Goal: Transaction & Acquisition: Purchase product/service

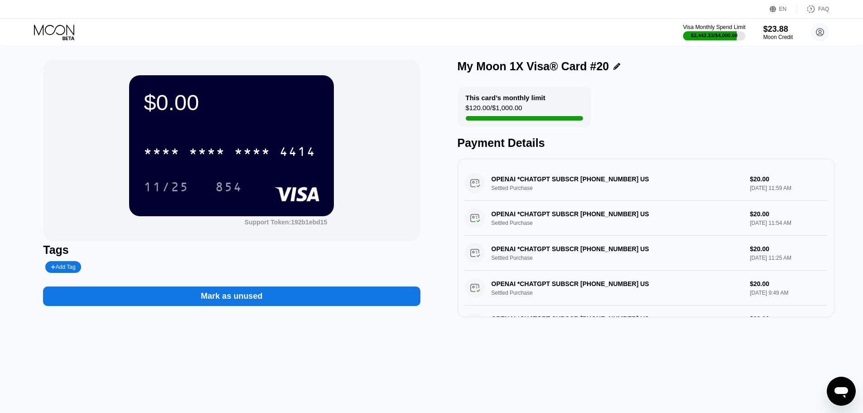
click at [719, 28] on div "Visa Monthly Spend Limit" at bounding box center [715, 27] width 63 height 6
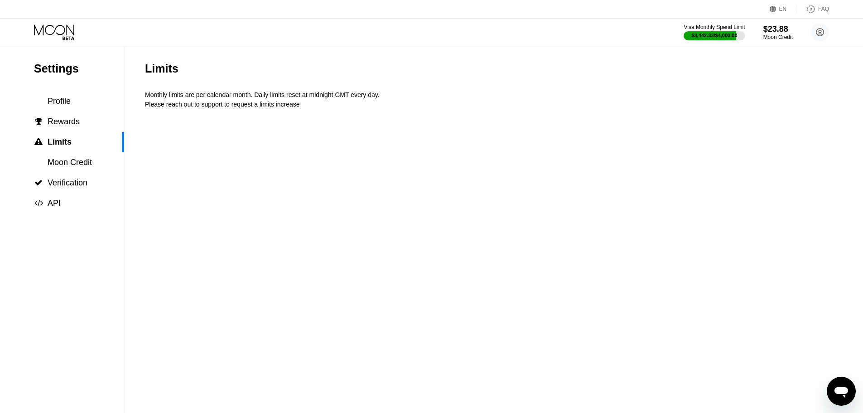
click at [780, 39] on div "Moon Credit" at bounding box center [778, 37] width 29 height 6
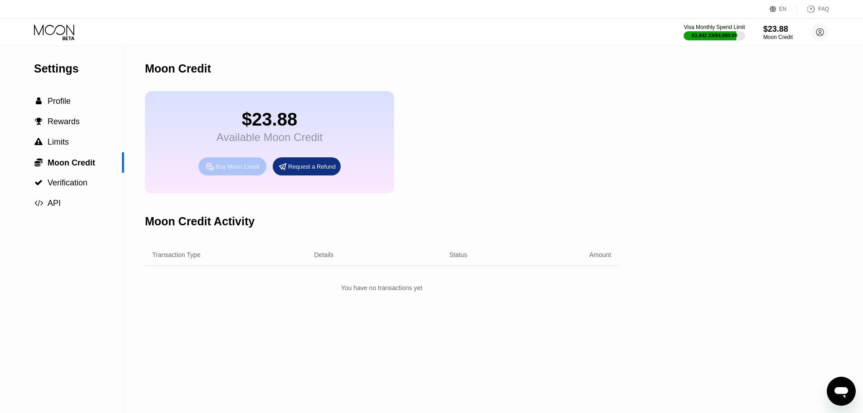
click at [226, 170] on div "Buy Moon Credit" at bounding box center [238, 167] width 44 height 8
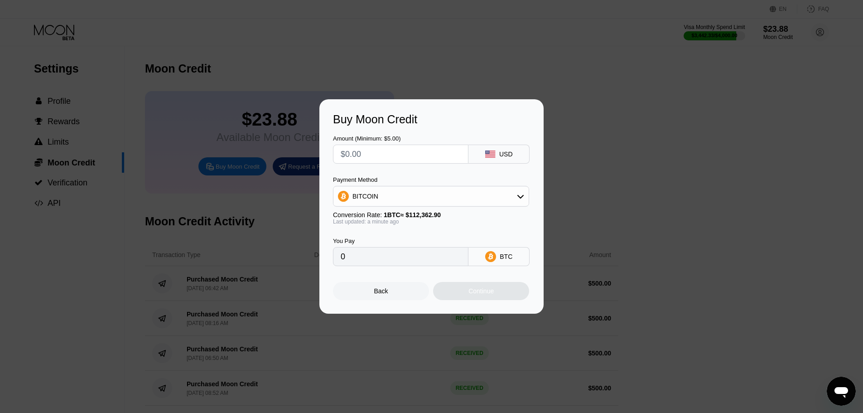
click at [436, 161] on input "text" at bounding box center [401, 154] width 120 height 18
paste input "$56357"
type input "$56357"
type input "0.50156235"
type input "$1999.99"
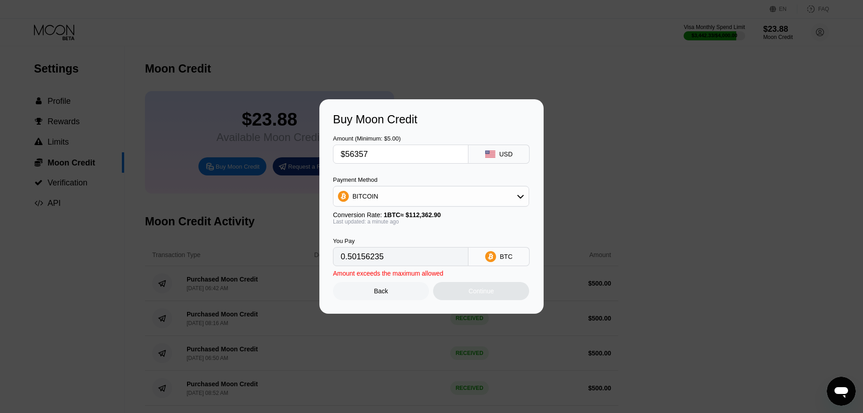
type input "0.01779939"
click at [383, 201] on div "BITCOIN" at bounding box center [431, 196] width 195 height 18
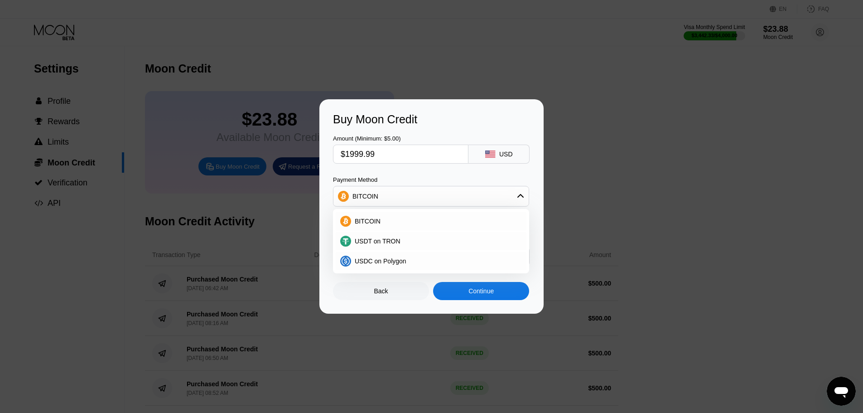
click at [359, 154] on input "$1999.99" at bounding box center [401, 154] width 120 height 18
paste input "56357"
type input "$56357"
type input "0.50156235"
click at [358, 154] on input "$56357" at bounding box center [401, 154] width 120 height 18
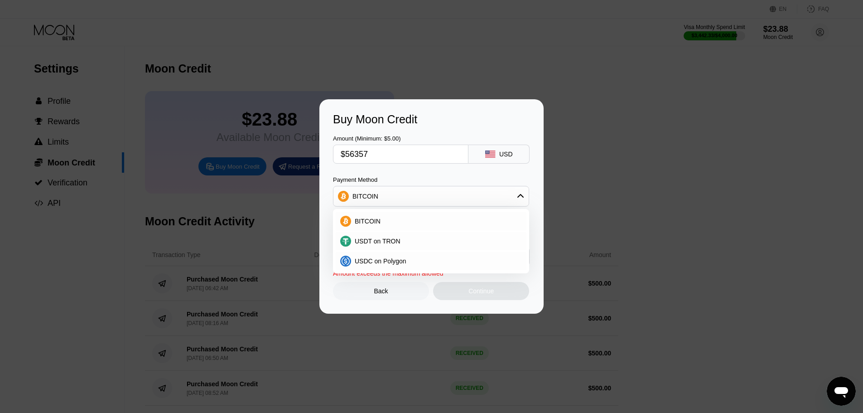
type input "$563.57"
type input "0.00501563"
type input "$563.57"
click at [397, 188] on div "BITCOIN" at bounding box center [431, 196] width 195 height 18
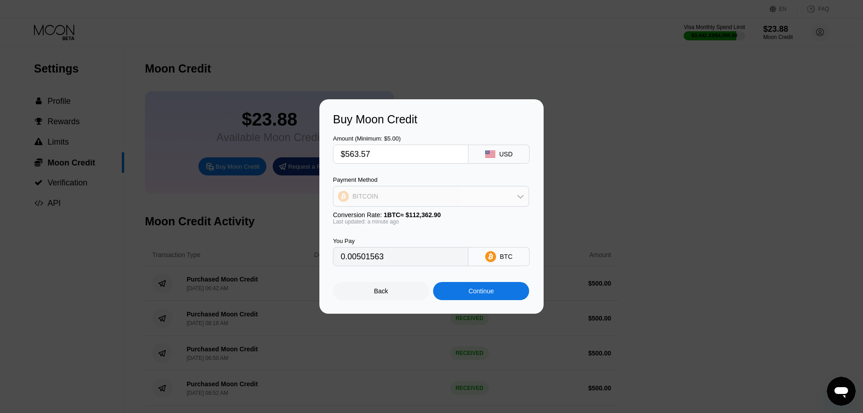
click at [397, 188] on div "BITCOIN" at bounding box center [431, 196] width 195 height 18
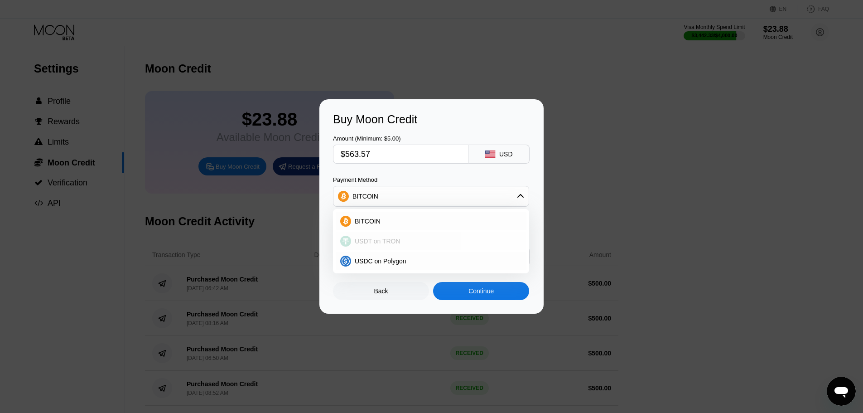
click at [383, 242] on span "USDT on TRON" at bounding box center [378, 241] width 46 height 7
type input "569.26"
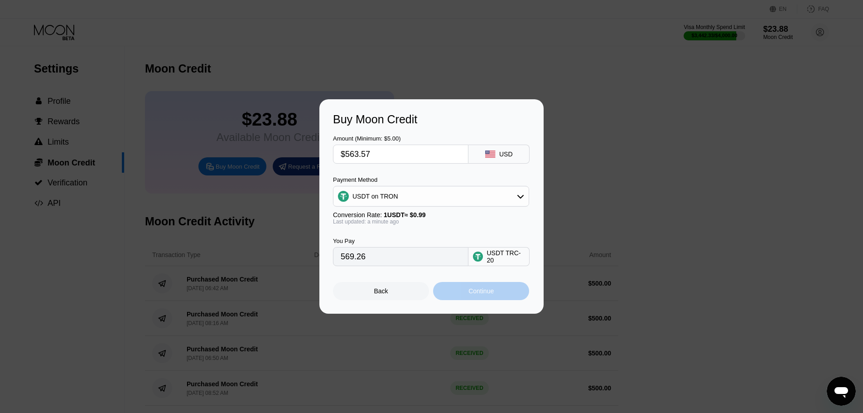
click at [475, 293] on div "Continue" at bounding box center [481, 290] width 25 height 7
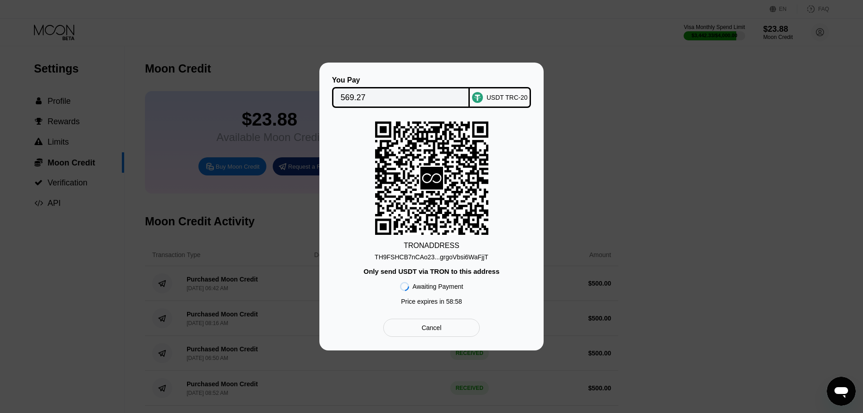
click at [368, 97] on input "569.27" at bounding box center [401, 97] width 121 height 18
click at [432, 258] on div "TH9FSHCB7nCAo23...grgoVbsi6WaFjjT" at bounding box center [432, 256] width 114 height 7
